Goal: Check status

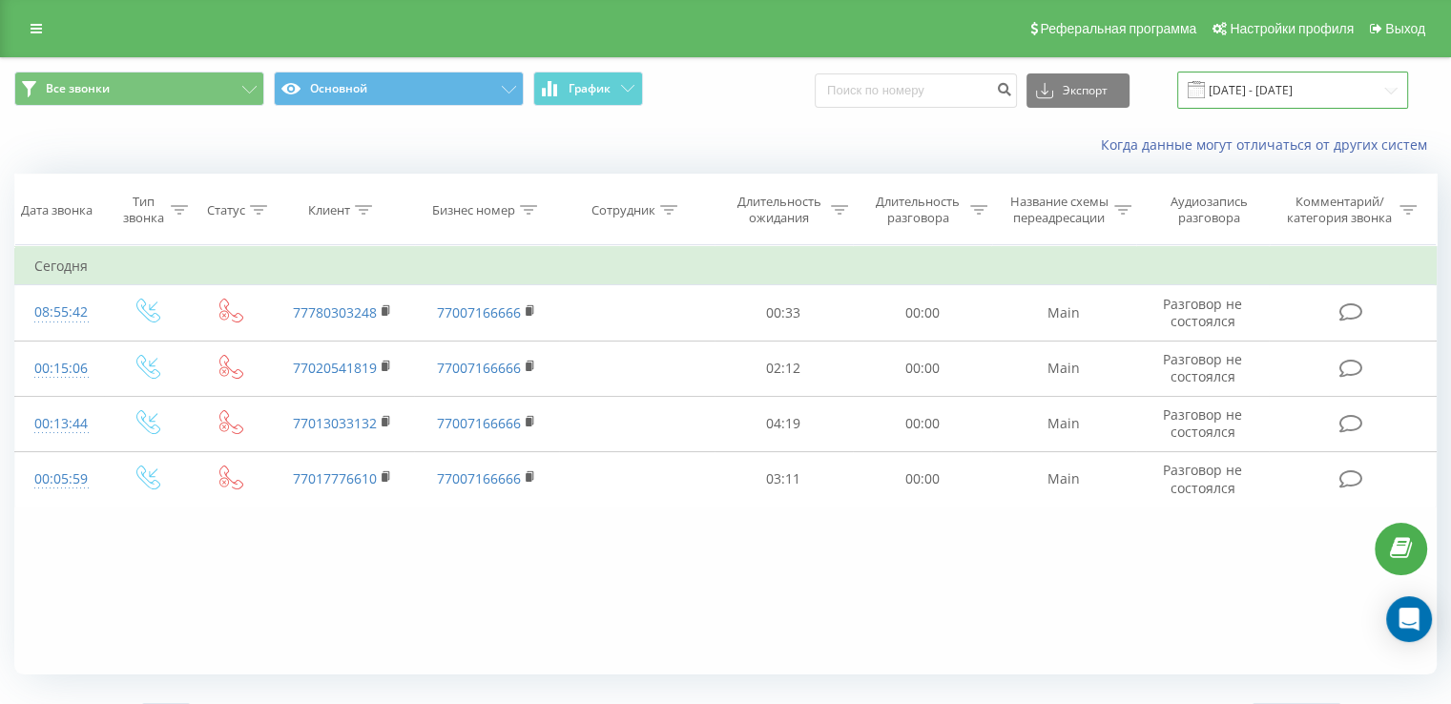
click at [1295, 93] on input "[DATE] - [DATE]" at bounding box center [1292, 90] width 231 height 37
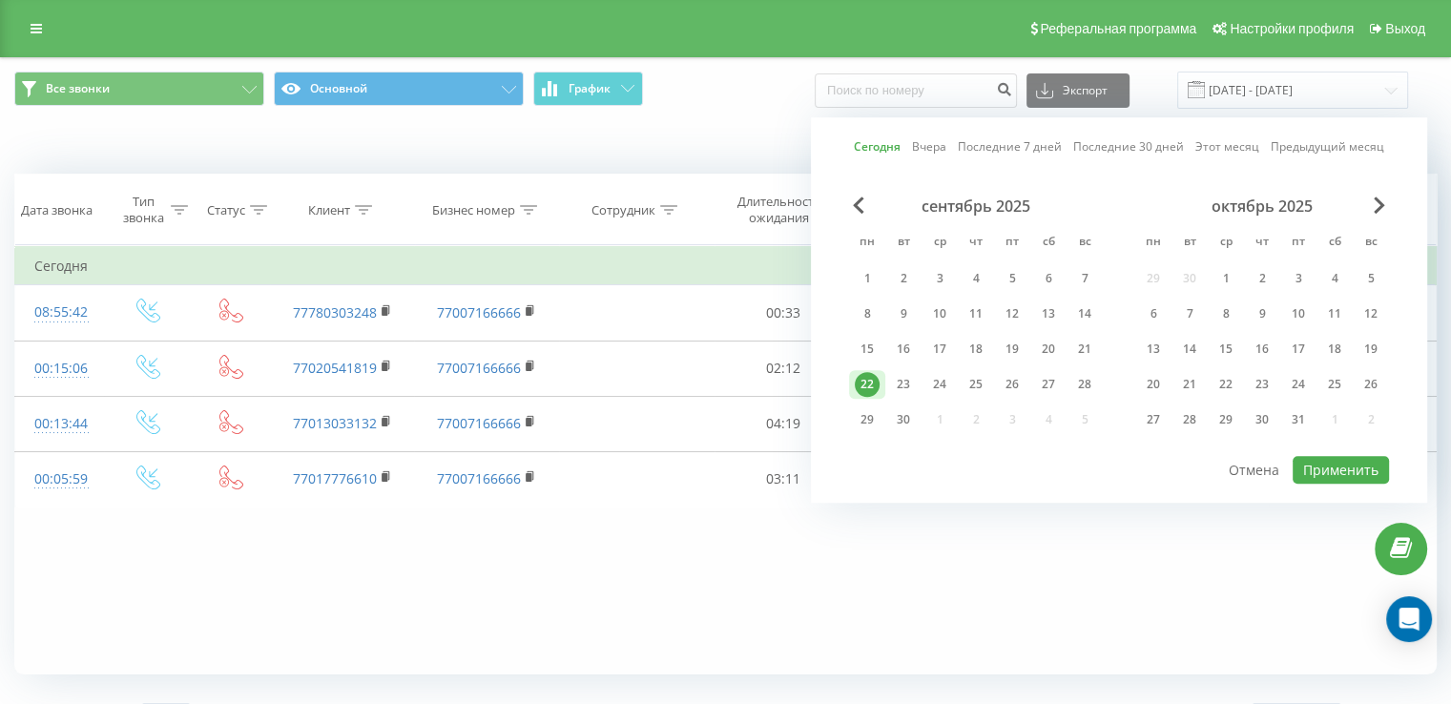
drag, startPoint x: 859, startPoint y: 387, endPoint x: 872, endPoint y: 389, distance: 13.5
click at [859, 386] on div "22" at bounding box center [867, 384] width 25 height 25
click at [1357, 479] on div "Сегодня Вчера Последние 7 дней Последние 30 дней Этот месяц Предыдущий месяц се…" at bounding box center [1119, 309] width 616 height 385
click at [1356, 473] on button "Применить" at bounding box center [1341, 470] width 96 height 28
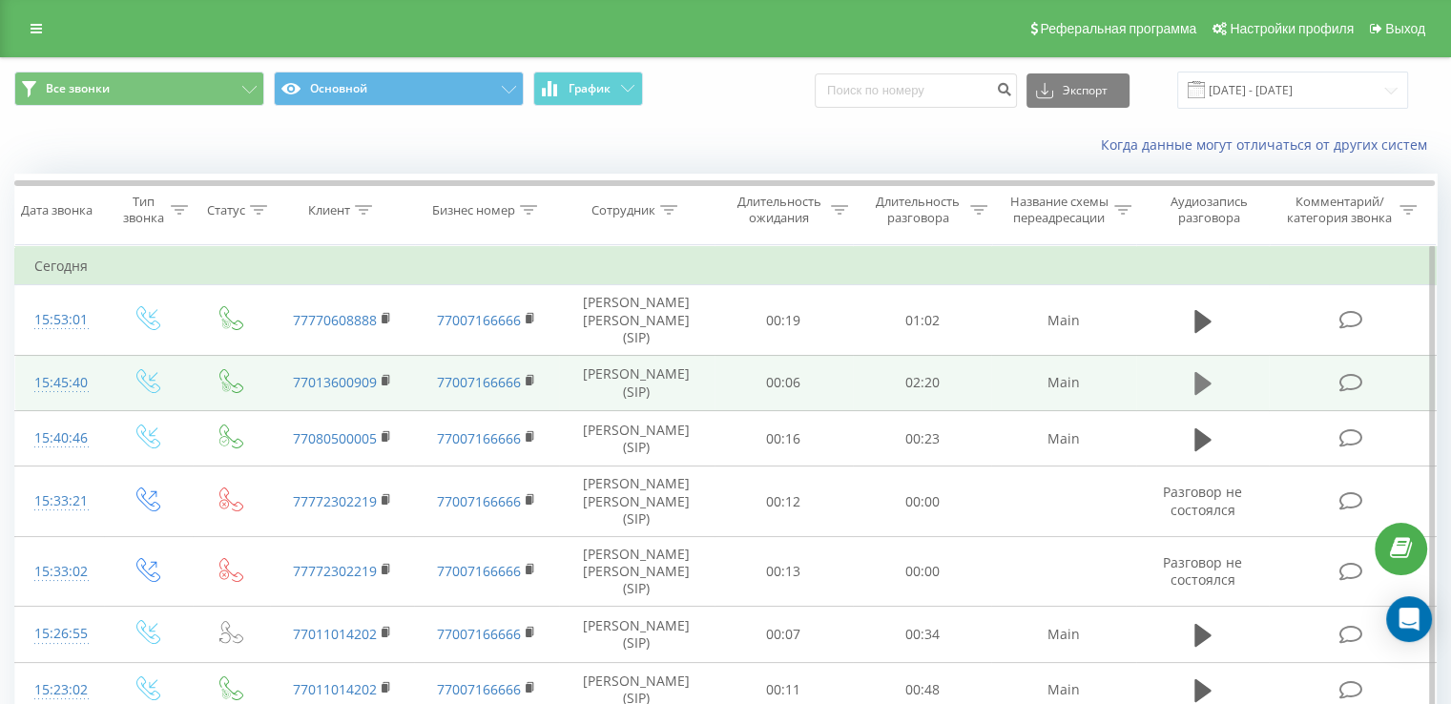
click at [1206, 395] on icon at bounding box center [1202, 383] width 17 height 23
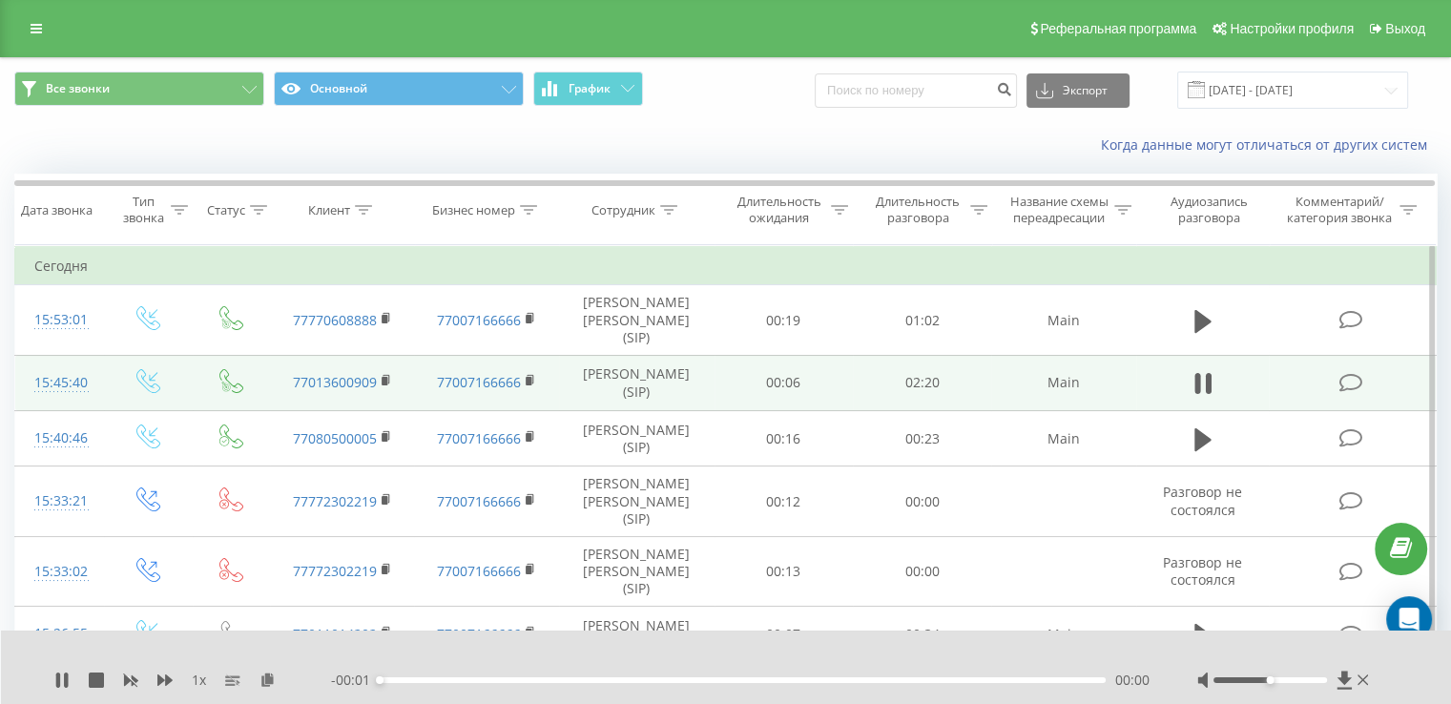
click at [809, 677] on div "00:00" at bounding box center [743, 680] width 726 height 6
click at [679, 677] on div "00:02" at bounding box center [743, 680] width 726 height 6
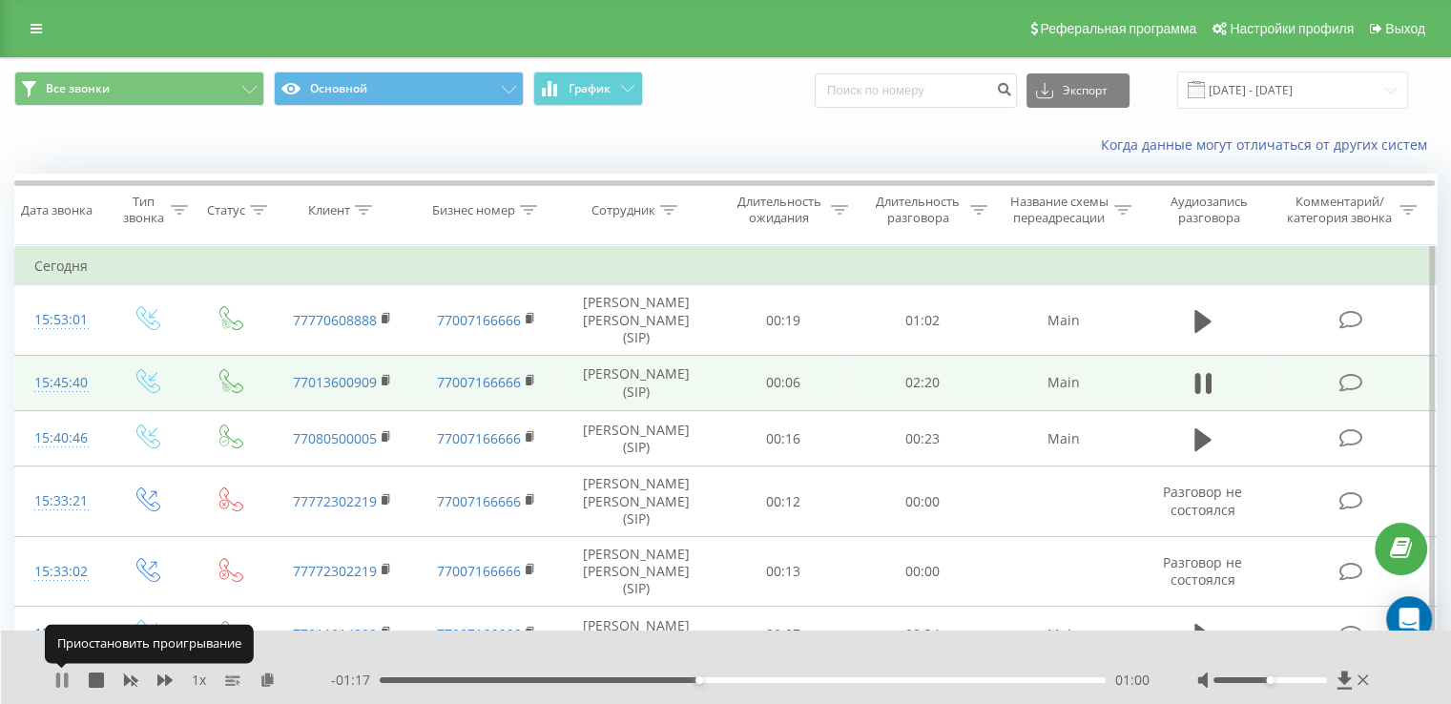
click at [67, 683] on icon at bounding box center [66, 680] width 4 height 15
click at [64, 680] on icon at bounding box center [61, 680] width 11 height 15
click at [390, 387] on icon at bounding box center [387, 380] width 10 height 13
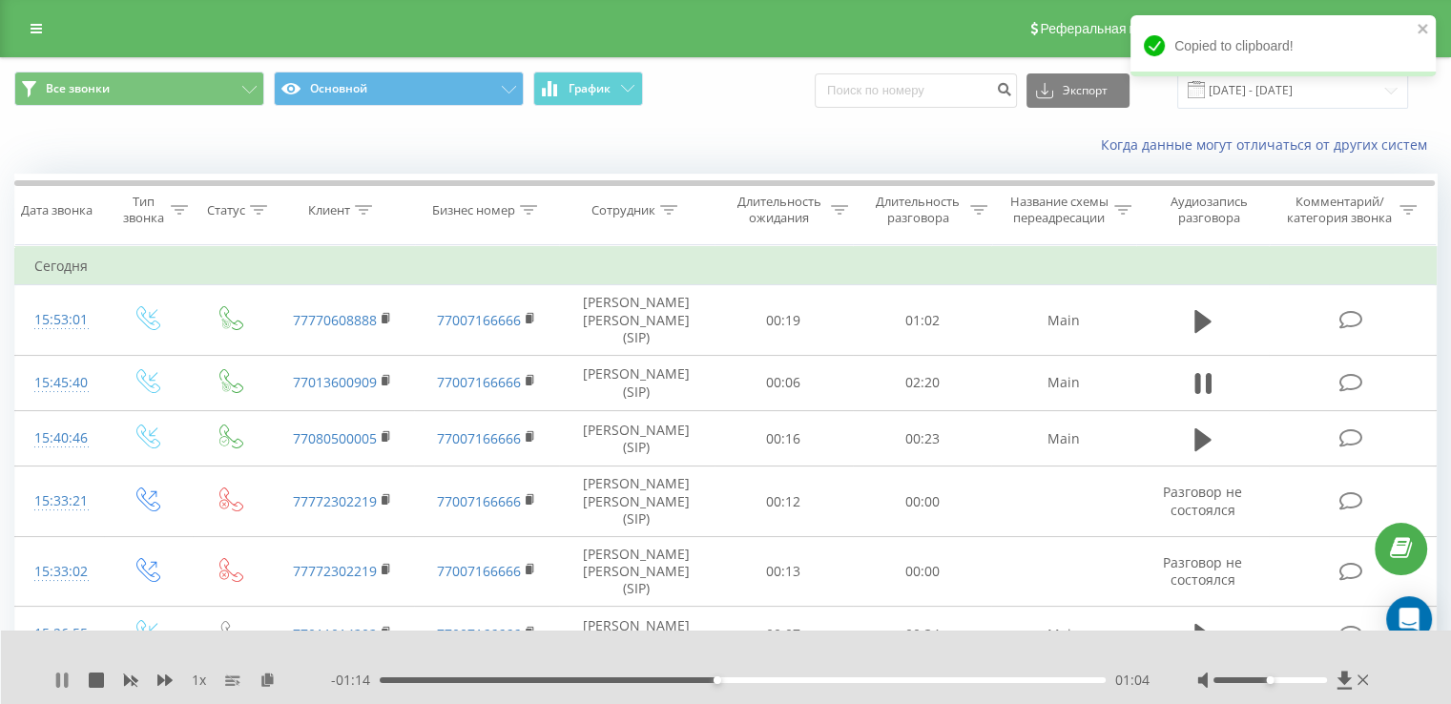
click at [66, 676] on icon at bounding box center [66, 680] width 4 height 15
